Goal: Transaction & Acquisition: Obtain resource

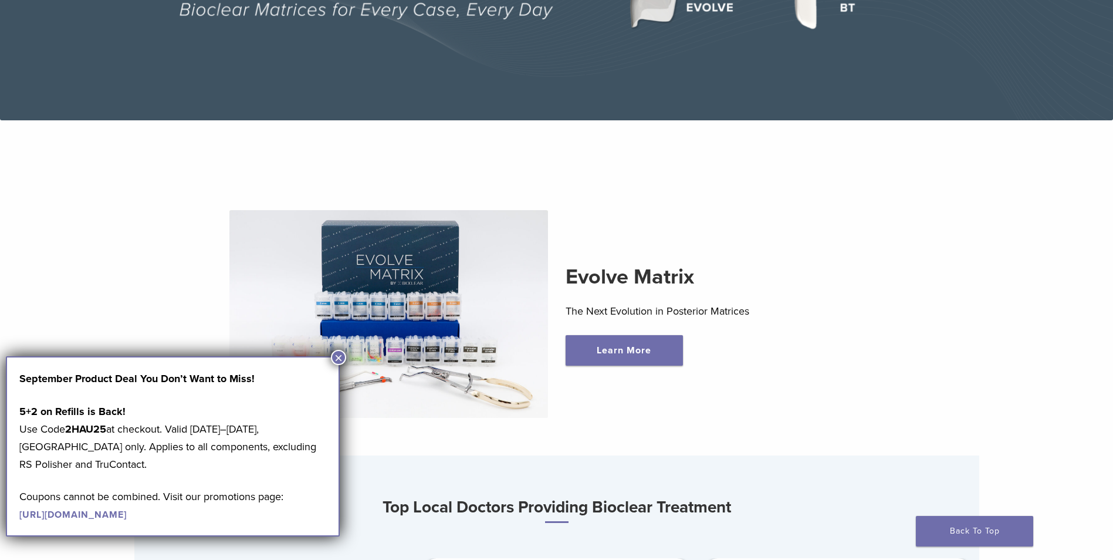
click at [845, 319] on p "The Next Evolution in Posterior Matrices" at bounding box center [725, 311] width 319 height 18
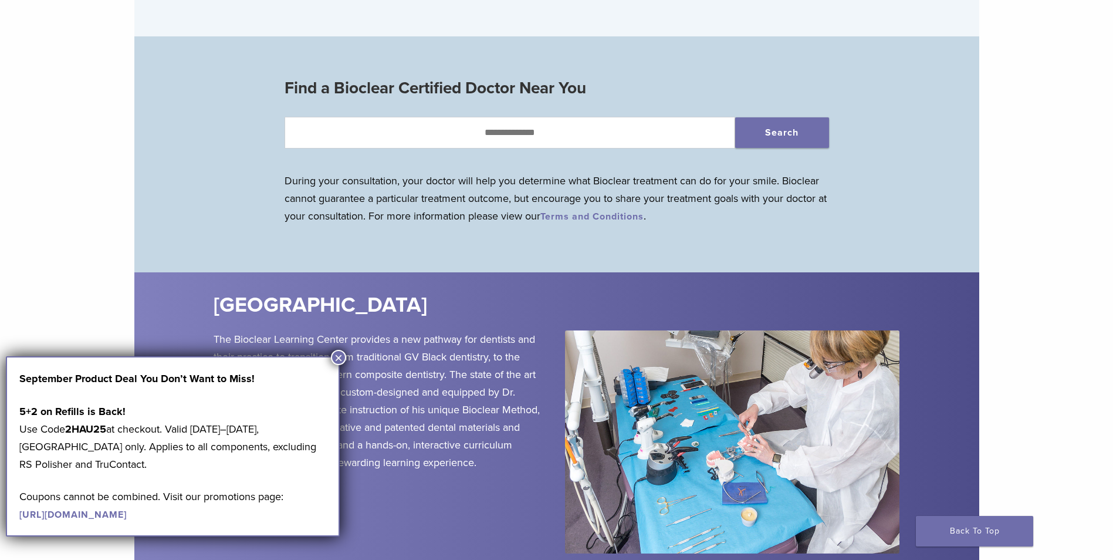
scroll to position [1173, 0]
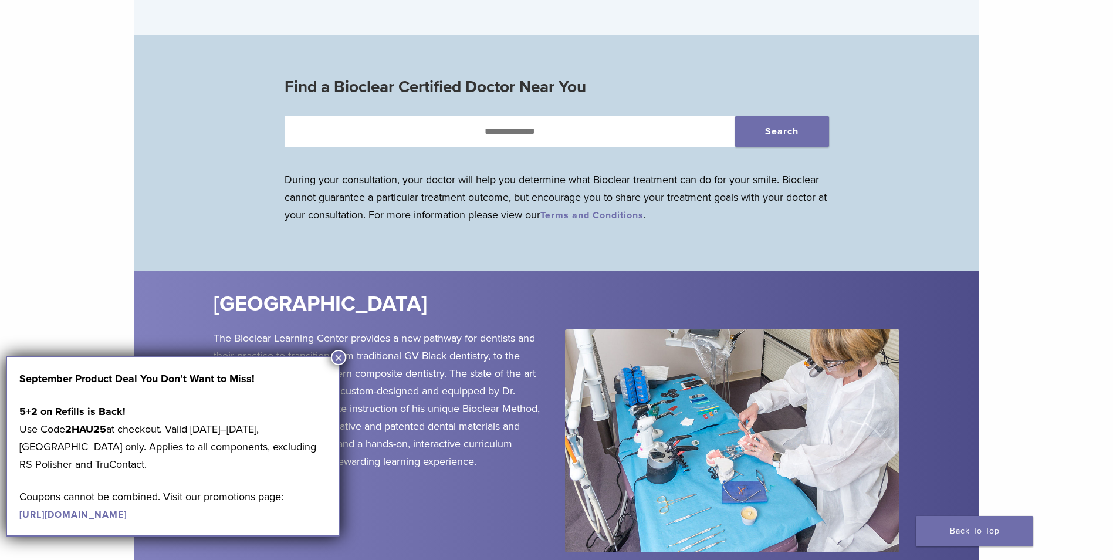
click at [341, 358] on button "×" at bounding box center [338, 357] width 15 height 15
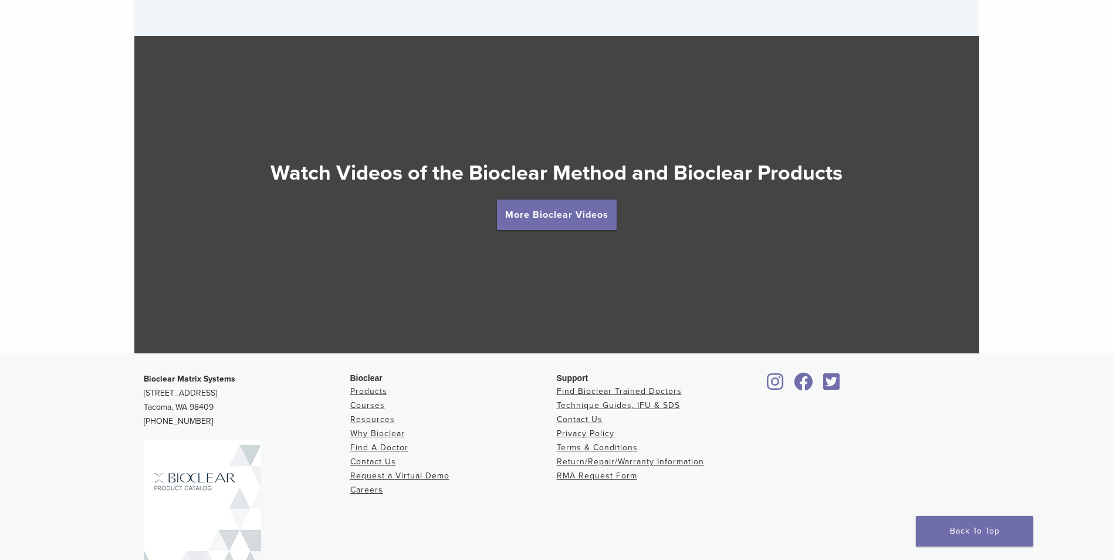
scroll to position [2189, 0]
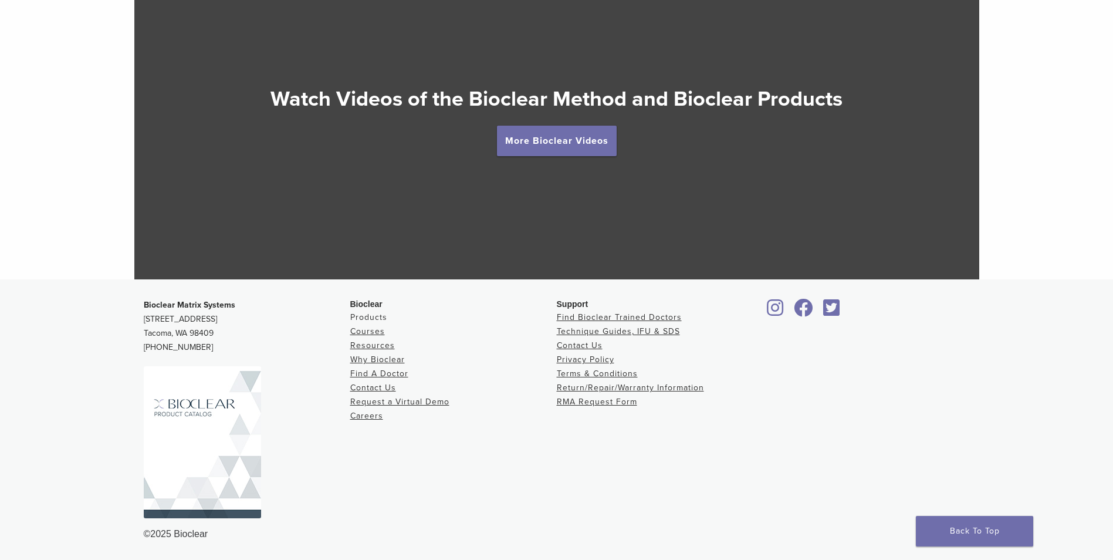
click at [372, 316] on link "Products" at bounding box center [368, 317] width 37 height 10
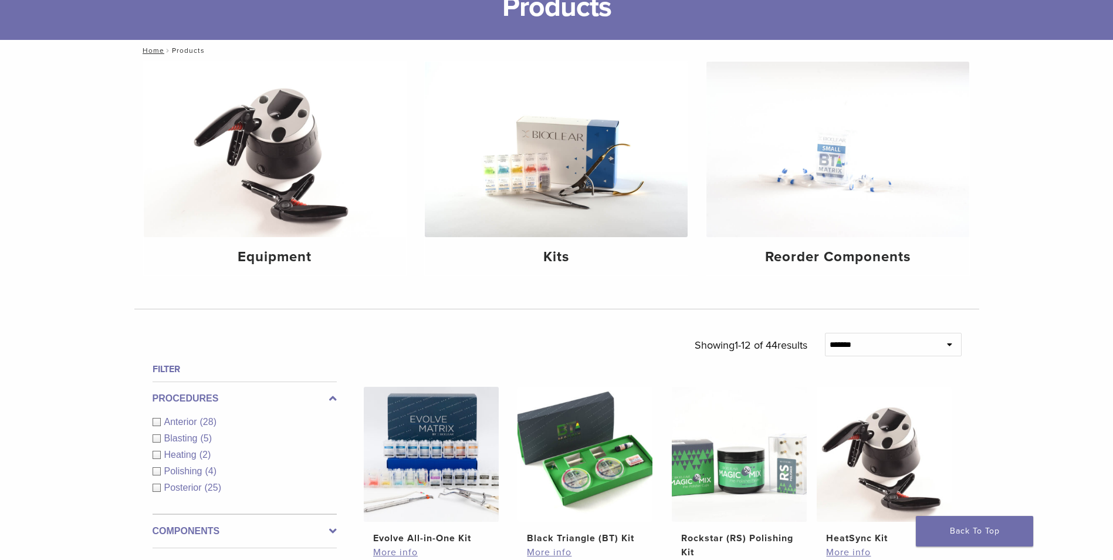
scroll to position [117, 0]
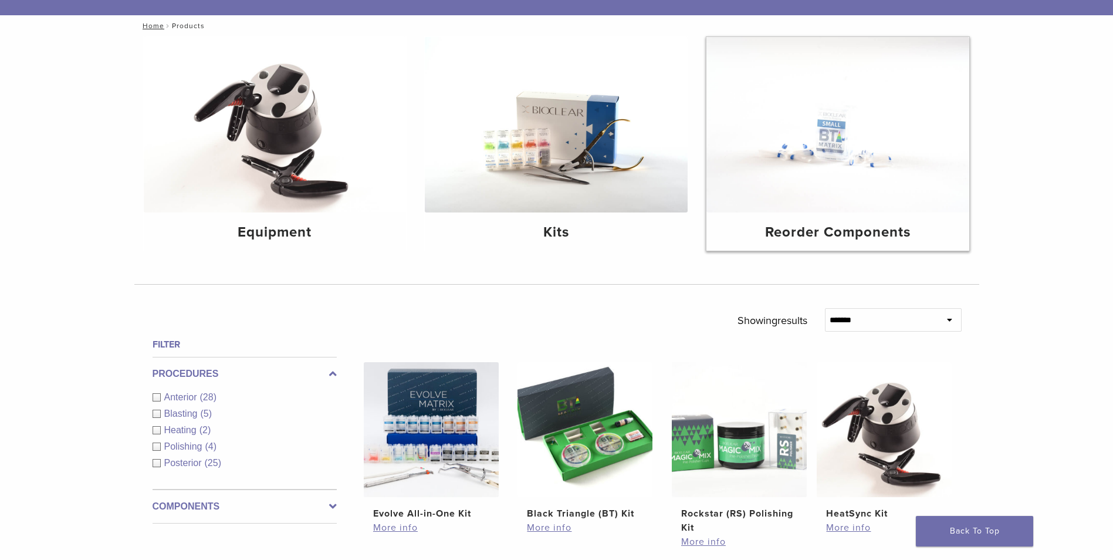
click at [797, 238] on h4 "Reorder Components" at bounding box center [838, 232] width 244 height 21
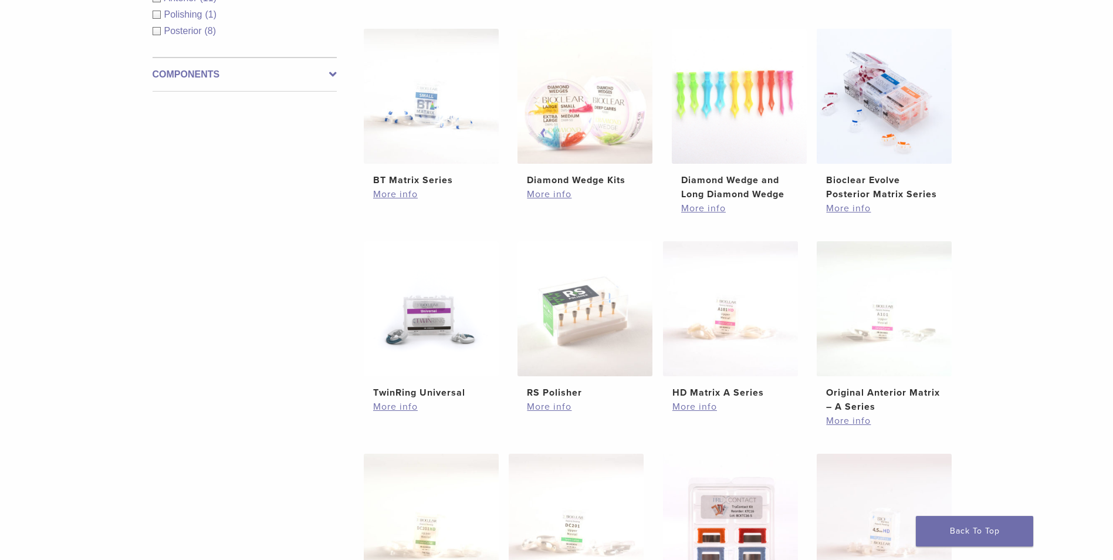
scroll to position [235, 0]
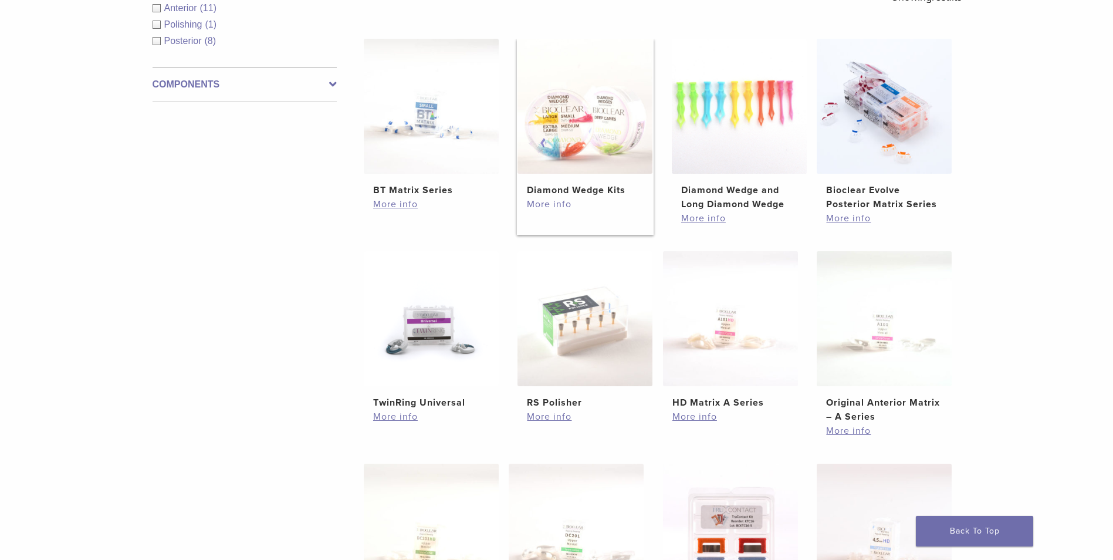
click at [562, 204] on link "More info" at bounding box center [585, 204] width 116 height 14
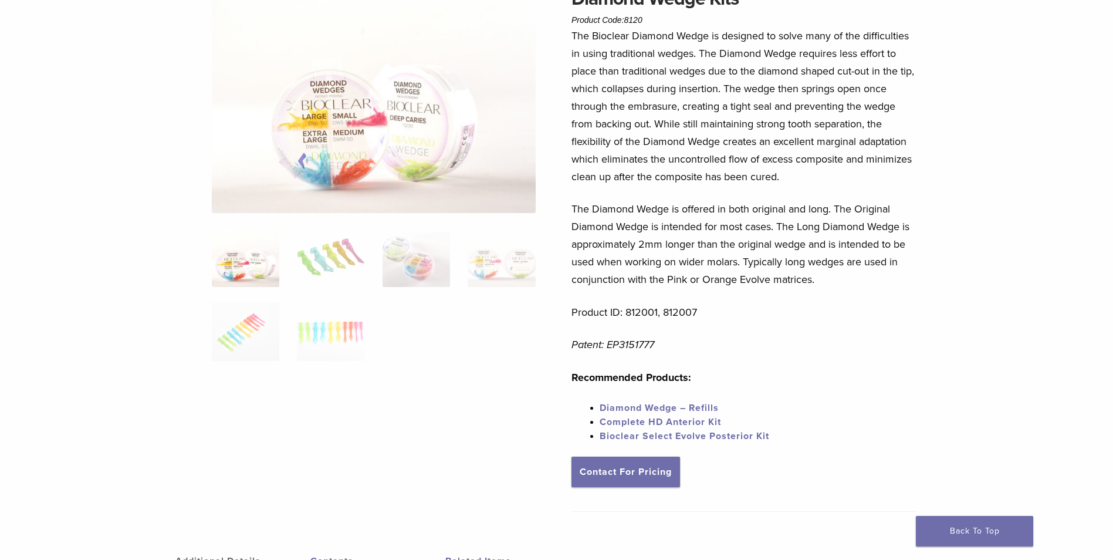
scroll to position [176, 0]
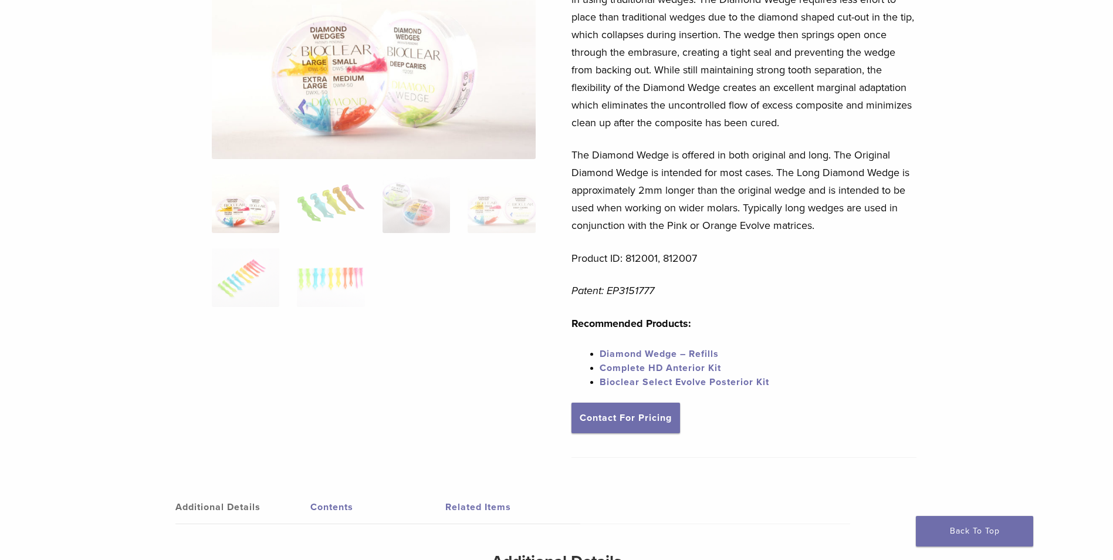
click at [637, 351] on link "Diamond Wedge – Refills" at bounding box center [659, 354] width 119 height 12
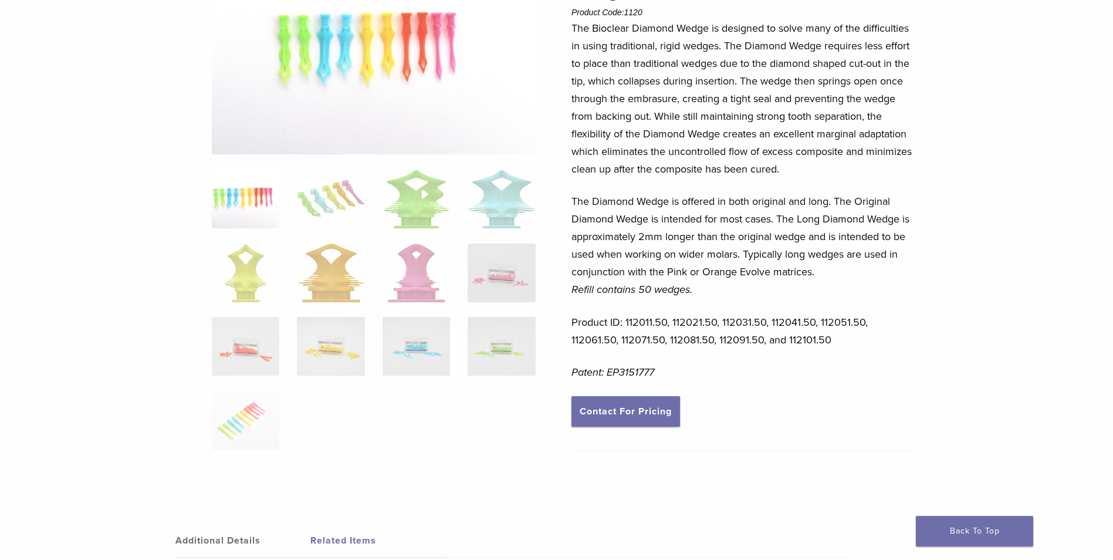
scroll to position [176, 0]
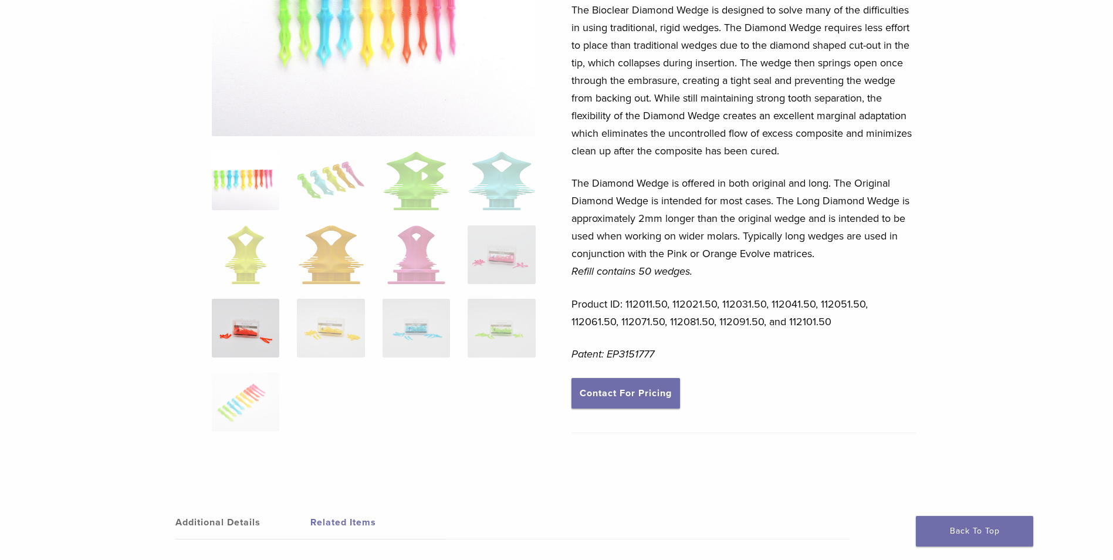
click at [254, 347] on img at bounding box center [245, 328] width 67 height 59
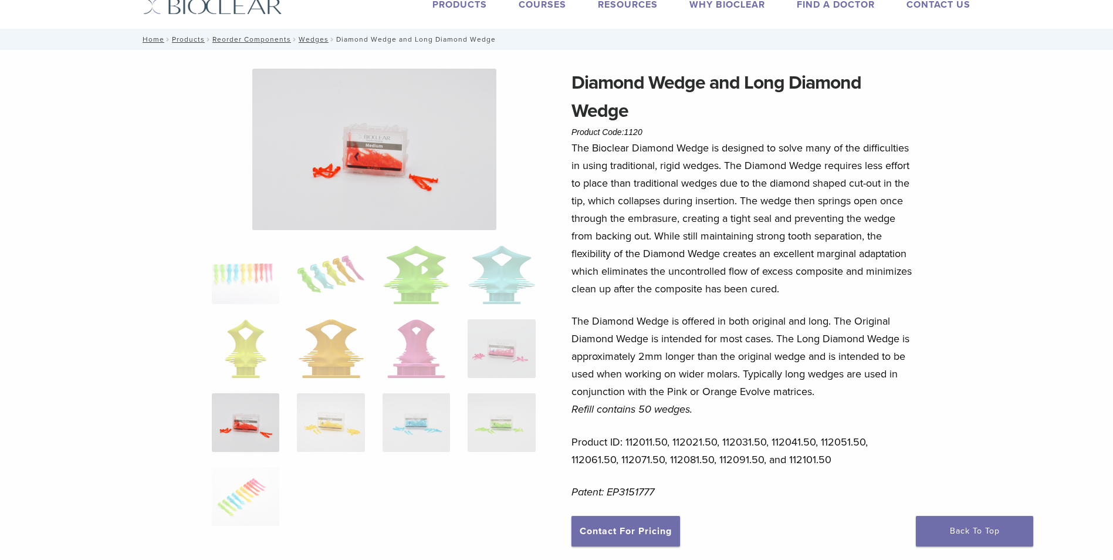
scroll to position [59, 0]
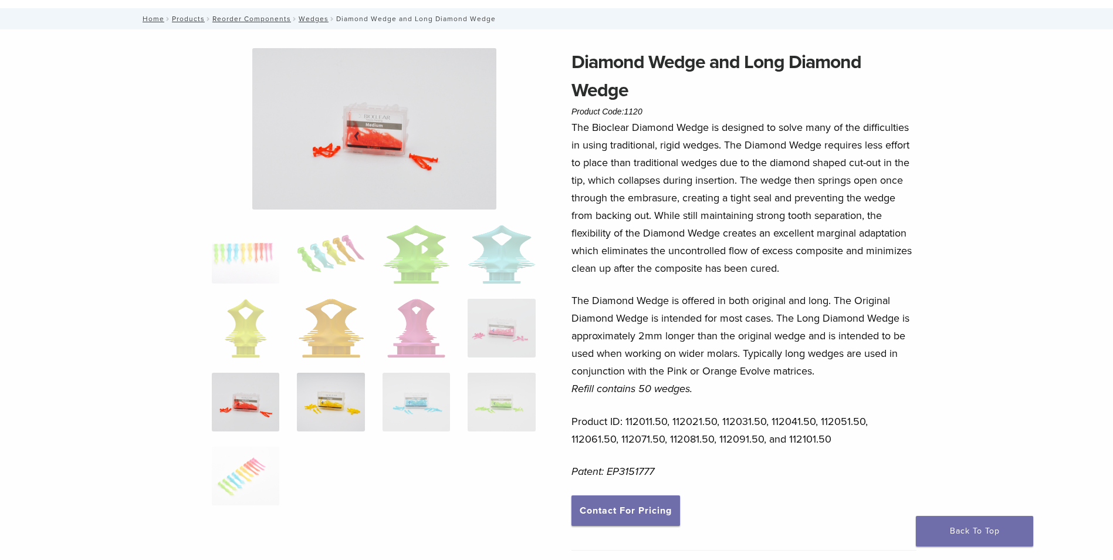
click at [334, 408] on img at bounding box center [330, 402] width 67 height 59
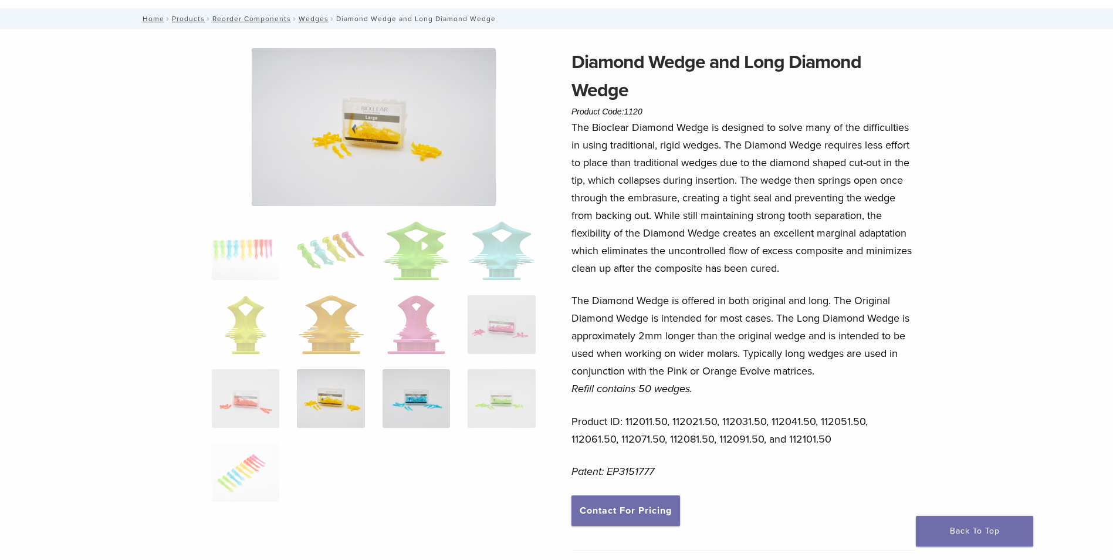
click at [418, 395] on img at bounding box center [415, 398] width 67 height 59
click at [346, 394] on img at bounding box center [330, 399] width 67 height 59
click at [255, 389] on img at bounding box center [245, 398] width 67 height 59
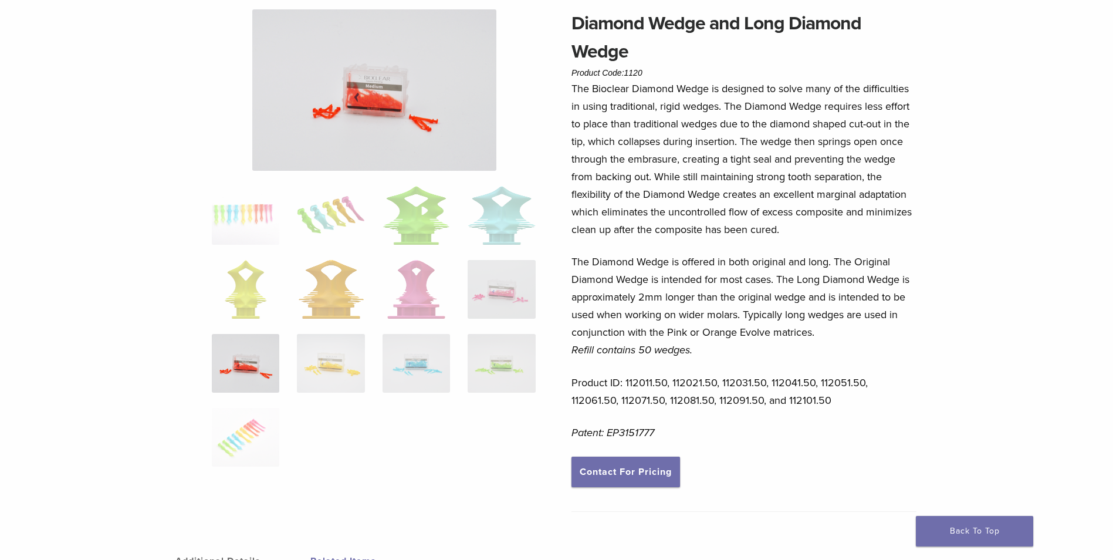
scroll to position [117, 0]
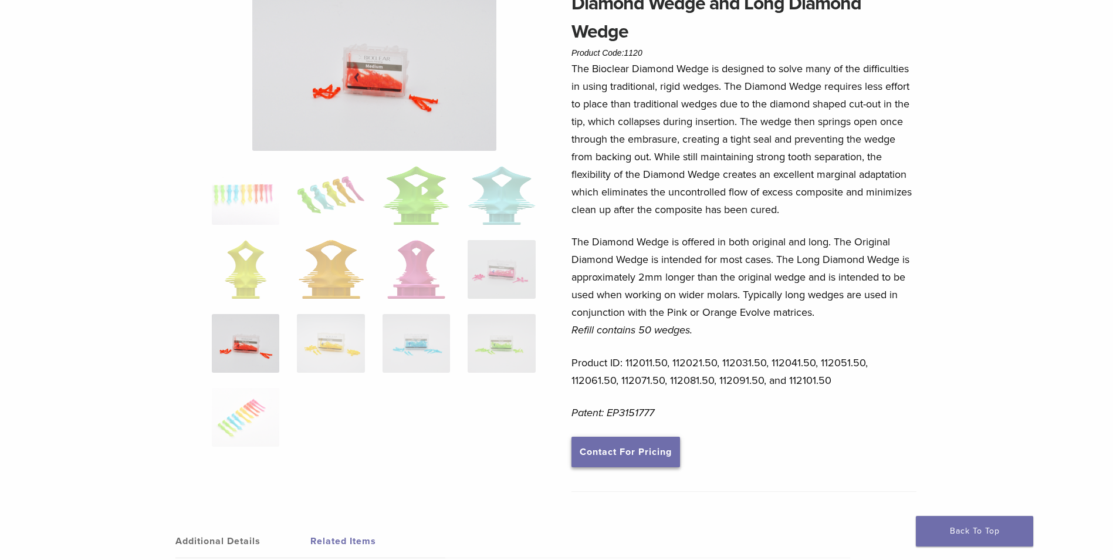
click at [617, 448] on link "Contact For Pricing" at bounding box center [625, 451] width 109 height 31
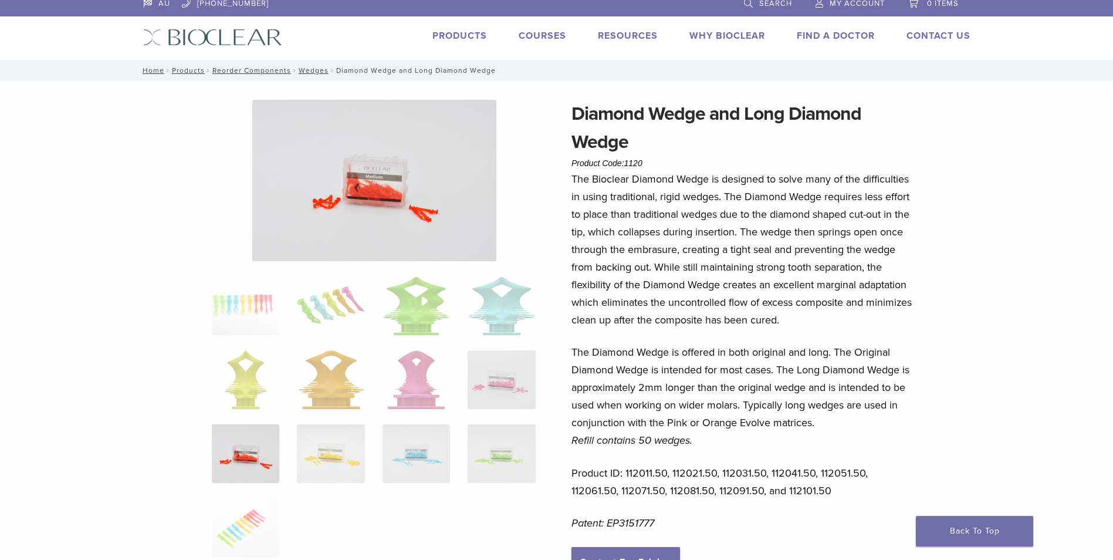
scroll to position [0, 0]
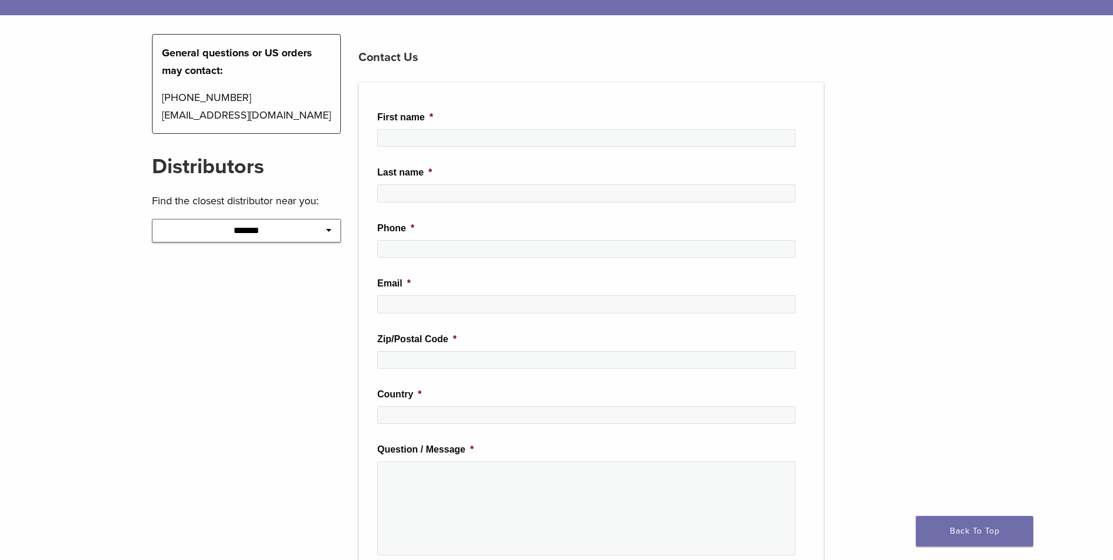
scroll to position [59, 0]
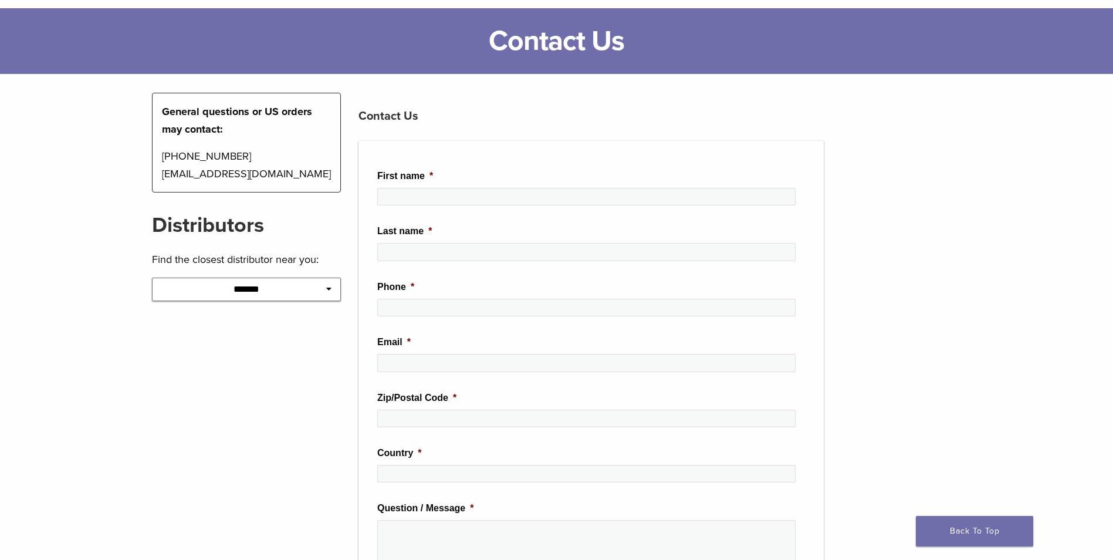
click at [259, 289] on select "**********" at bounding box center [246, 288] width 189 height 23
select select "*********"
click at [152, 277] on select "**********" at bounding box center [246, 288] width 189 height 23
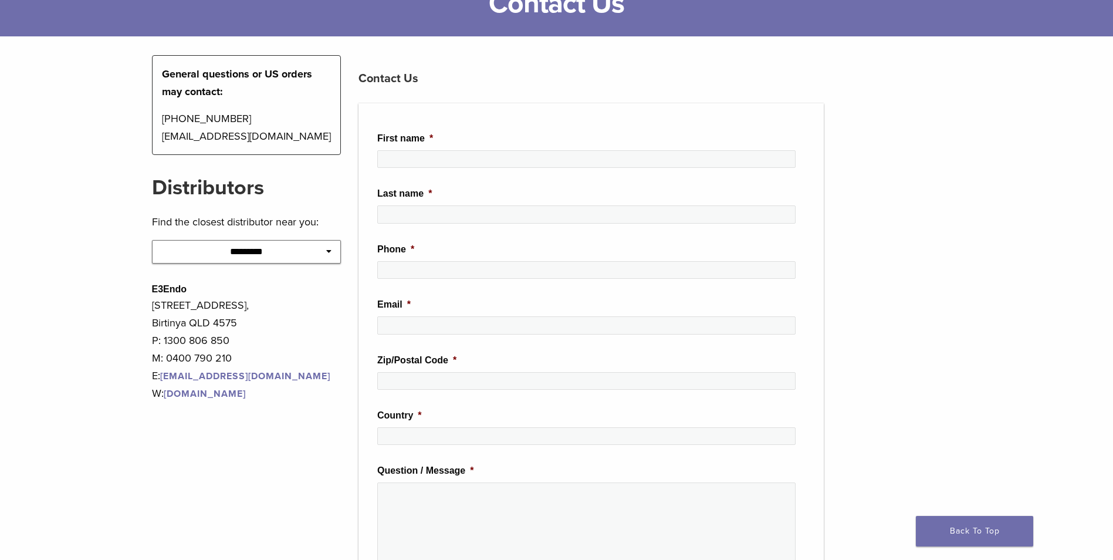
scroll to position [117, 0]
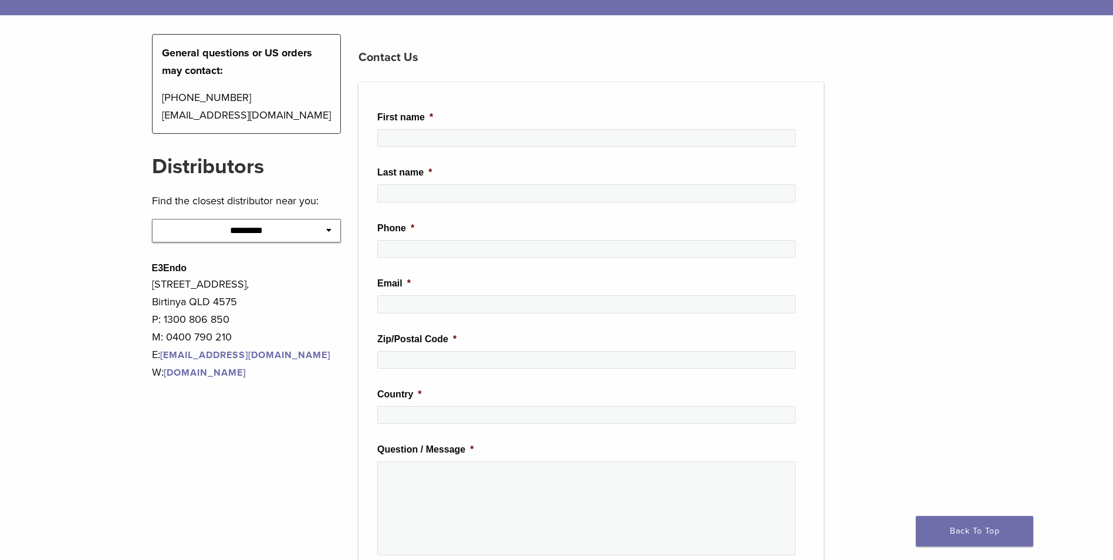
click at [215, 373] on link "[DOMAIN_NAME]" at bounding box center [205, 373] width 82 height 12
